Goal: Task Accomplishment & Management: Complete application form

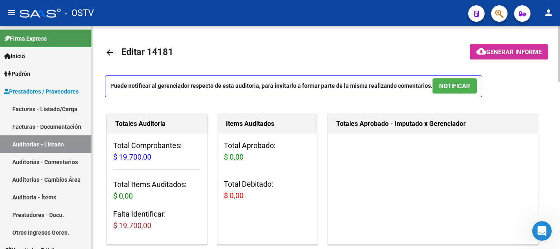
scroll to position [328, 0]
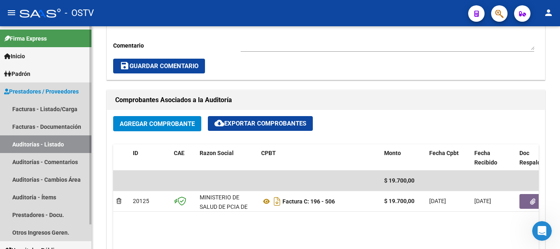
click at [41, 142] on link "Auditorías - Listado" at bounding box center [45, 144] width 91 height 18
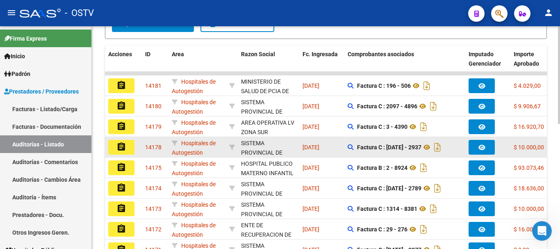
scroll to position [162, 0]
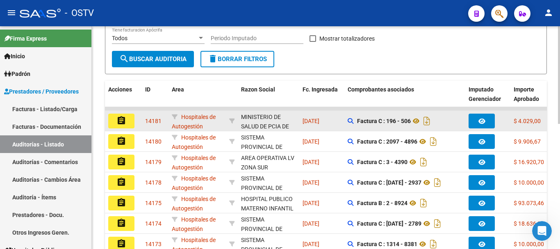
click at [125, 119] on mat-icon "assignment" at bounding box center [121, 121] width 10 height 10
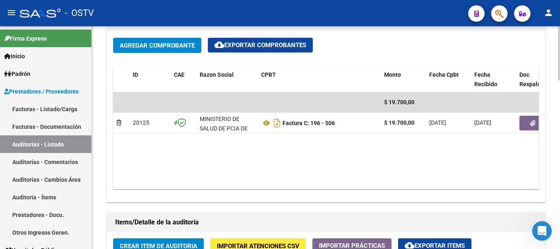
scroll to position [410, 0]
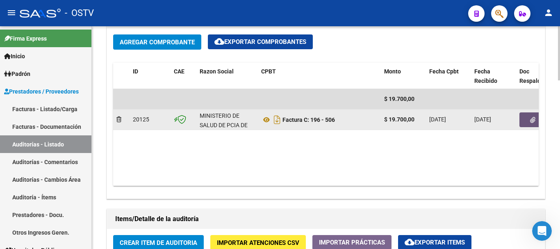
click at [532, 121] on icon "button" at bounding box center [532, 120] width 5 height 6
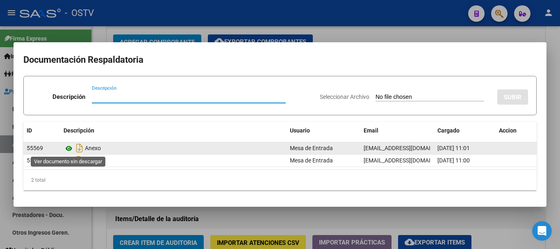
click at [69, 150] on icon at bounding box center [69, 148] width 11 height 10
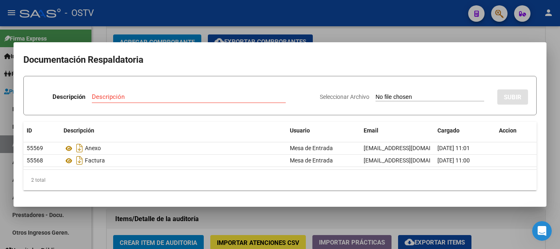
click at [377, 27] on div at bounding box center [280, 124] width 560 height 249
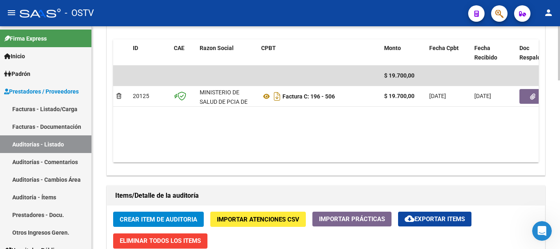
scroll to position [533, 0]
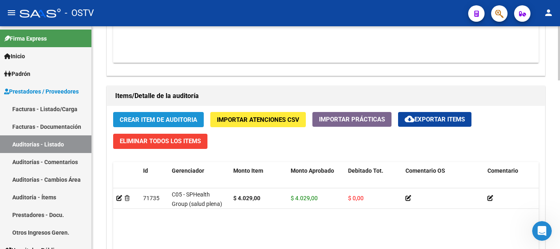
click at [178, 114] on button "Crear Item de Auditoria" at bounding box center [158, 119] width 91 height 15
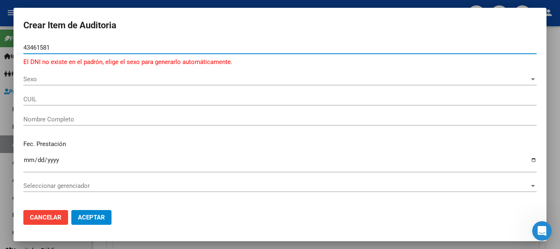
type input "43461581"
click at [36, 80] on span "Sexo" at bounding box center [276, 78] width 506 height 7
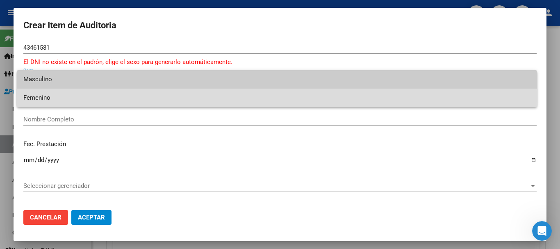
click at [39, 97] on span "Femenino" at bounding box center [276, 98] width 507 height 18
type input "27434615815"
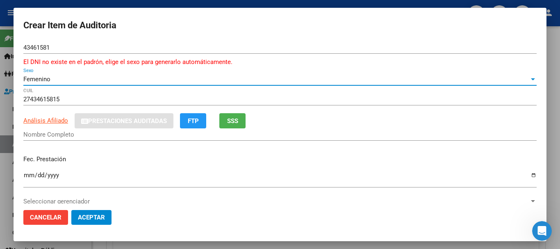
type input "[PERSON_NAME] [PERSON_NAME]"
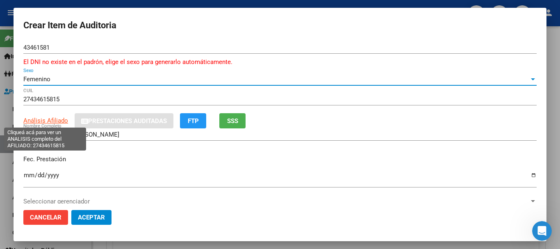
click at [53, 120] on span "Análisis Afiliado" at bounding box center [45, 120] width 45 height 7
type textarea "27434615815"
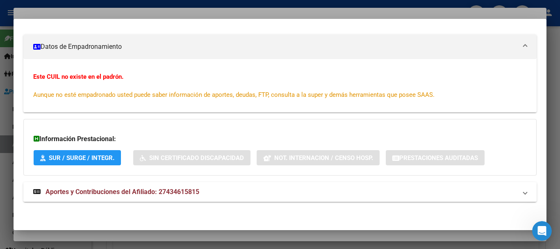
click at [168, 189] on span "Aportes y Contribuciones del Afiliado: 27434615815" at bounding box center [122, 192] width 154 height 8
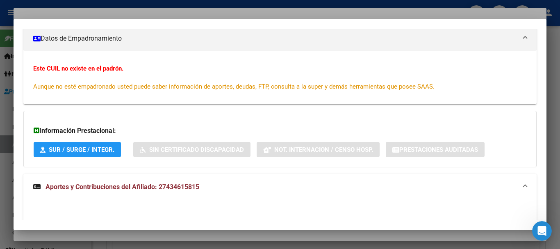
scroll to position [0, 0]
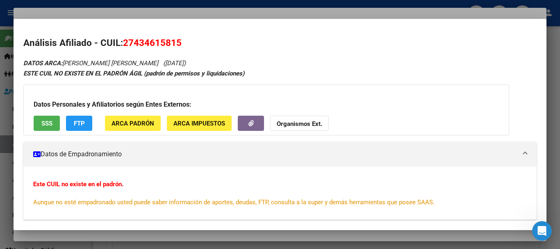
click at [173, 18] on div at bounding box center [280, 124] width 560 height 249
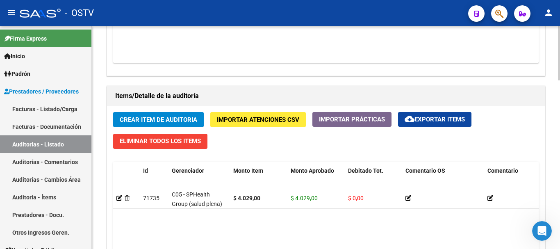
click at [175, 115] on button "Crear Item de Auditoria" at bounding box center [158, 119] width 91 height 15
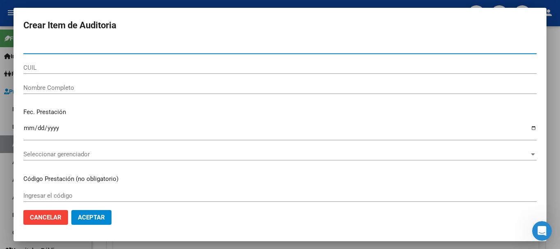
paste input "41166037"
type input "41166037"
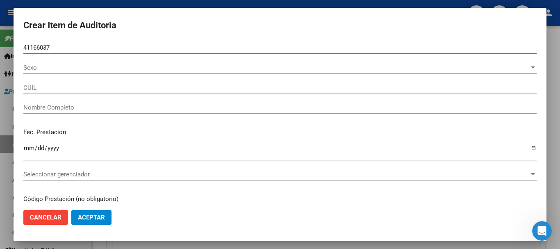
type input "27411660376"
type input "[PERSON_NAME]"
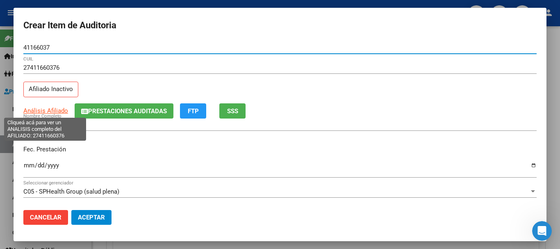
type input "41166037"
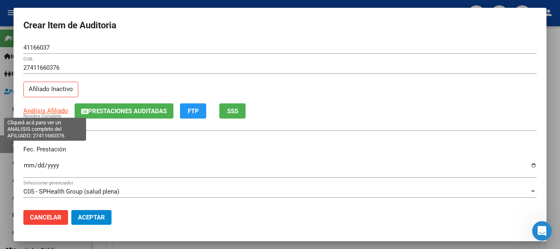
click at [44, 110] on span "Análisis Afiliado" at bounding box center [45, 110] width 45 height 7
type textarea "27411660376"
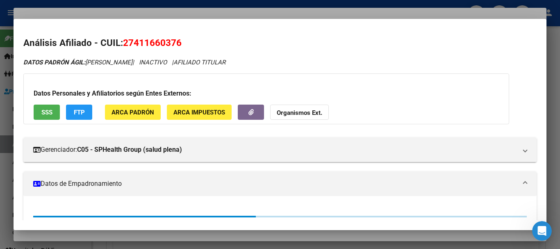
click at [294, 112] on strong "Organismos Ext." at bounding box center [299, 112] width 45 height 7
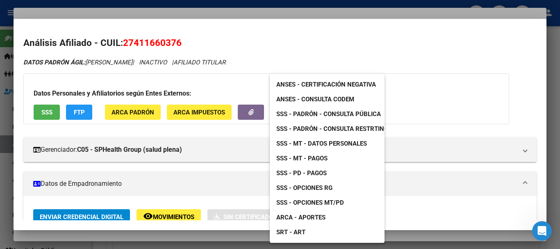
click at [312, 14] on div at bounding box center [280, 124] width 560 height 249
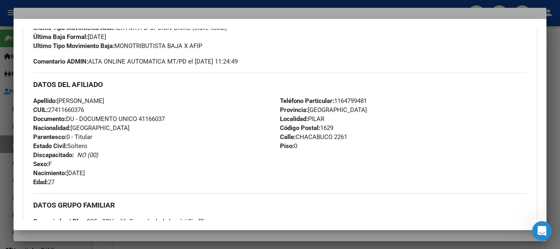
scroll to position [491, 0]
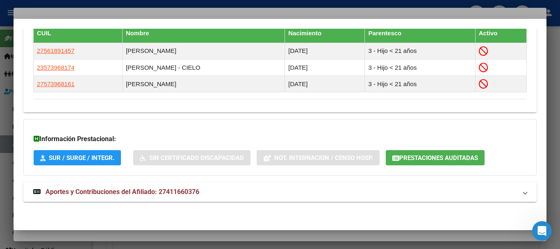
click at [170, 195] on span "Aportes y Contribuciones del Afiliado: 27411660376" at bounding box center [122, 192] width 154 height 8
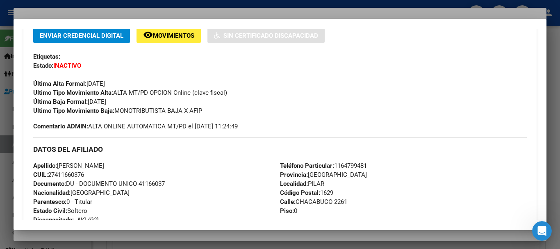
scroll to position [0, 0]
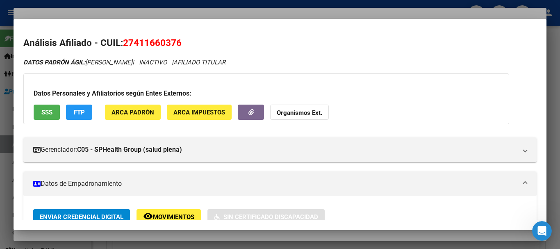
click at [298, 118] on button "Organismos Ext." at bounding box center [299, 111] width 59 height 15
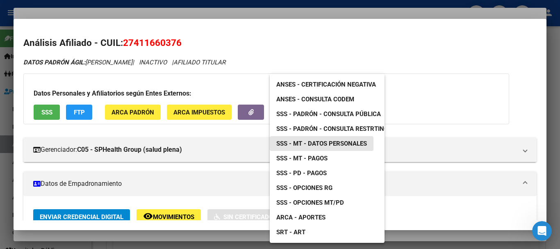
click at [329, 145] on span "SSS - MT - Datos Personales" at bounding box center [321, 143] width 91 height 7
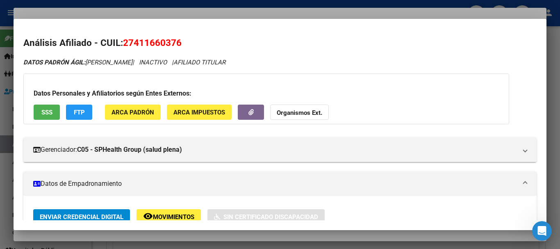
click at [184, 10] on div at bounding box center [280, 124] width 560 height 249
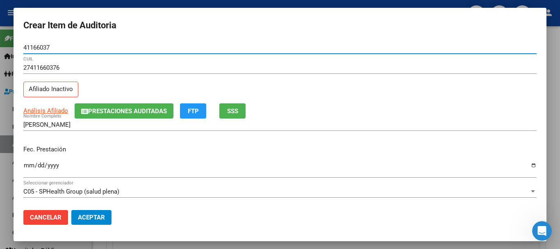
drag, startPoint x: 58, startPoint y: 47, endPoint x: 0, endPoint y: 50, distance: 57.9
click at [0, 50] on div "Crear Item de Auditoria 41166037 Nro Documento 27411660376 CUIL Afiliado Inacti…" at bounding box center [280, 124] width 560 height 249
type input "43461581"
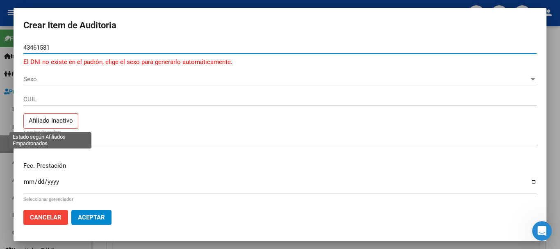
scroll to position [123, 0]
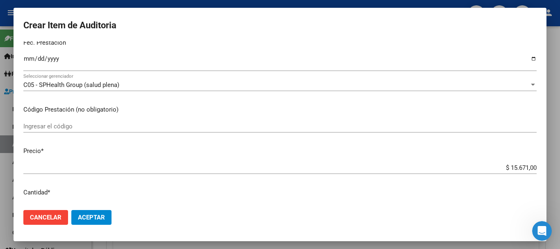
type input "43461581"
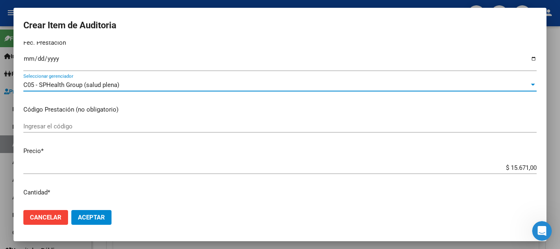
click at [156, 84] on div "C05 - SPHealth Group (salud plena)" at bounding box center [276, 84] width 506 height 7
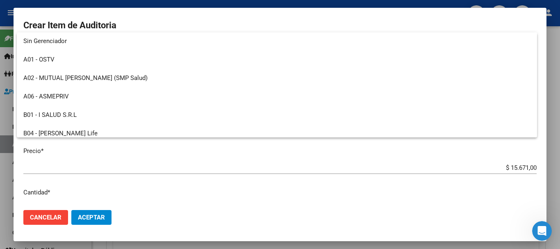
scroll to position [0, 0]
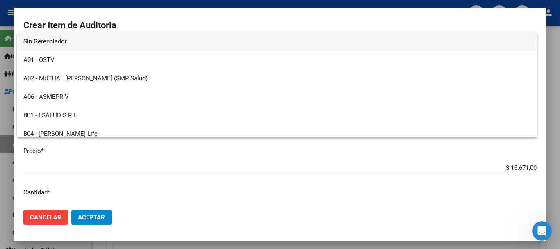
click at [71, 43] on span "Sin Gerenciador" at bounding box center [276, 41] width 507 height 18
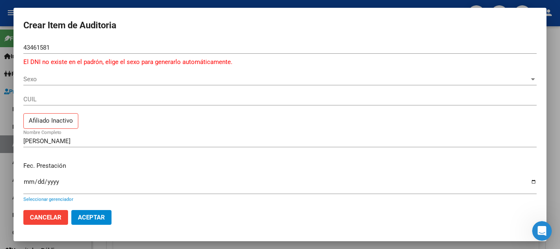
click at [35, 78] on span "Sexo" at bounding box center [276, 78] width 506 height 7
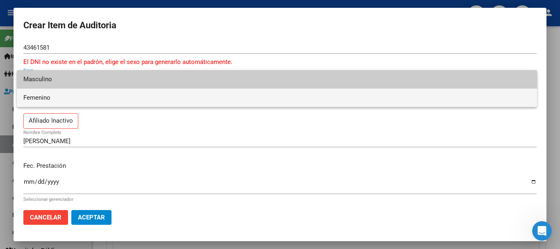
click at [40, 98] on span "Femenino" at bounding box center [276, 98] width 507 height 18
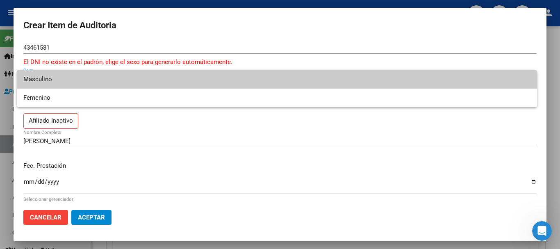
type input "27434615815"
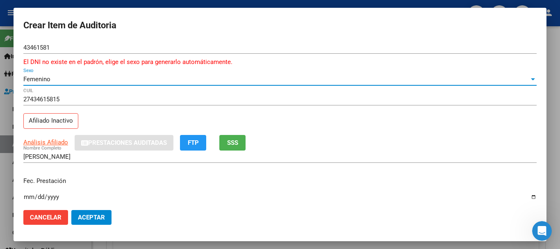
type input "[PERSON_NAME] [PERSON_NAME]"
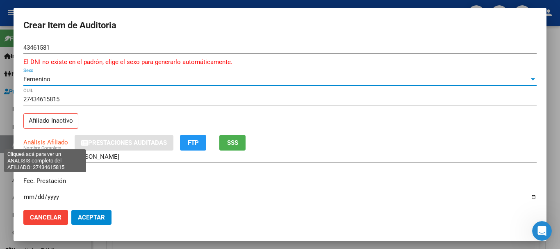
click at [62, 143] on span "Análisis Afiliado" at bounding box center [45, 142] width 45 height 7
type textarea "27434615815"
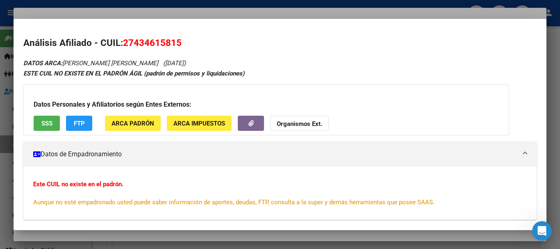
click at [303, 125] on strong "Organismos Ext." at bounding box center [299, 123] width 45 height 7
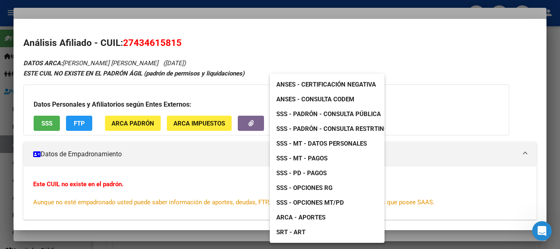
click at [437, 118] on div at bounding box center [280, 124] width 560 height 249
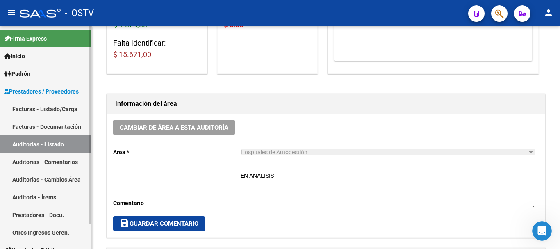
scroll to position [164, 0]
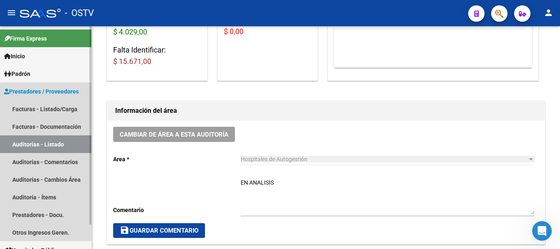
click at [31, 143] on link "Auditorías - Listado" at bounding box center [45, 144] width 91 height 18
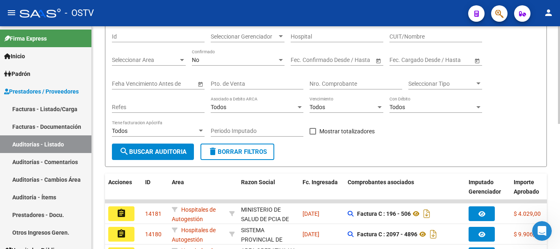
scroll to position [164, 0]
